Goal: Information Seeking & Learning: Learn about a topic

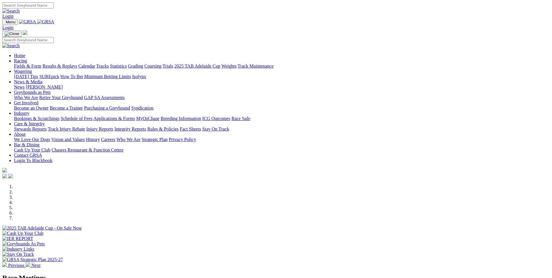
scroll to position [146, 0]
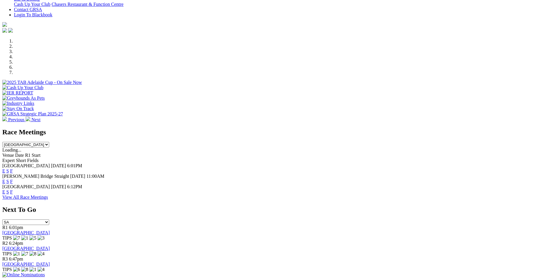
click at [13, 168] on link "F" at bounding box center [11, 170] width 3 height 5
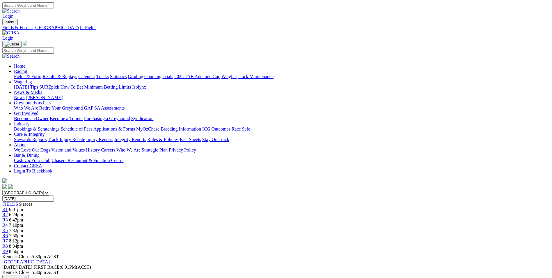
click at [220, 74] on link "2025 TAB Adelaide Cup" at bounding box center [197, 76] width 46 height 5
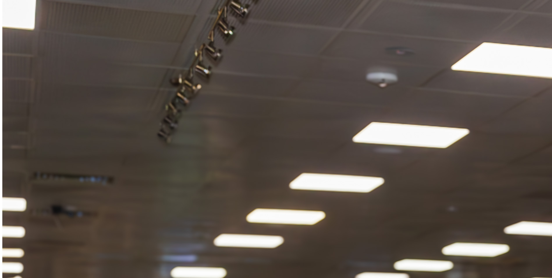
scroll to position [612, 0]
